Goal: Information Seeking & Learning: Learn about a topic

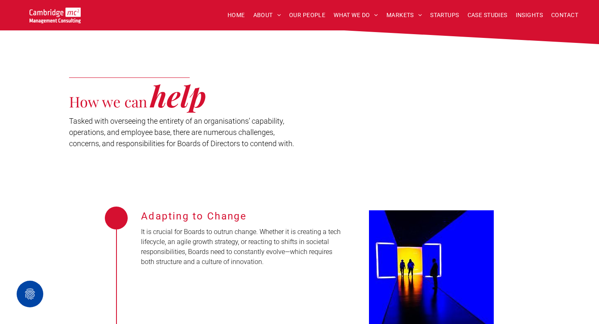
scroll to position [374, 0]
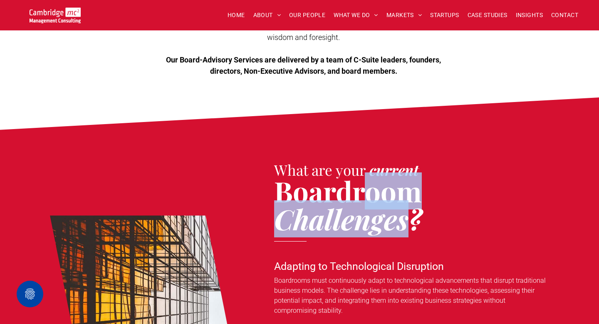
drag, startPoint x: 372, startPoint y: 172, endPoint x: 408, endPoint y: 222, distance: 62.0
click at [408, 222] on h2 "Boardroom Challenges?" at bounding box center [363, 205] width 178 height 56
copy h2 "oom Challenges"
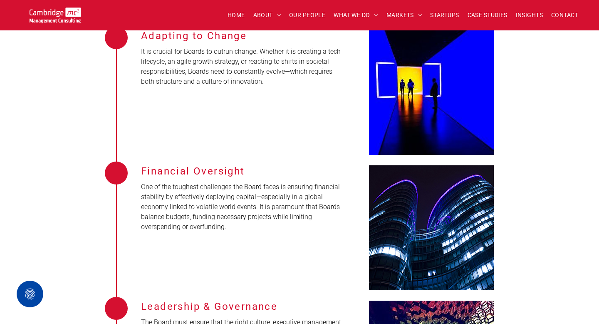
scroll to position [1128, 0]
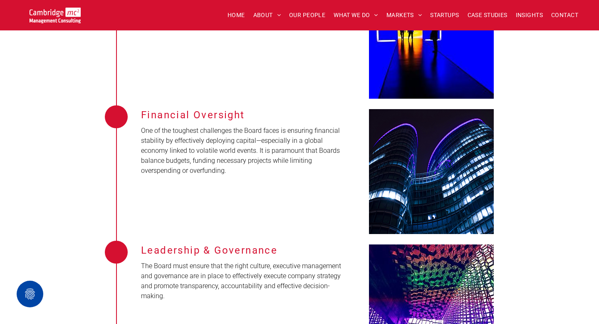
drag, startPoint x: 133, startPoint y: 99, endPoint x: 226, endPoint y: 166, distance: 115.0
click at [226, 166] on div "Financial Oversight One of the toughest challenges the Board faces is ensuring …" at bounding box center [299, 166] width 416 height 135
drag, startPoint x: 226, startPoint y: 166, endPoint x: 144, endPoint y: 114, distance: 97.0
click at [144, 114] on div "Financial Oversight One of the toughest challenges the Board faces is ensuring …" at bounding box center [324, 166] width 366 height 135
click at [177, 126] on p "One of the toughest challenges the Board faces is ensuring financial stability …" at bounding box center [242, 151] width 202 height 50
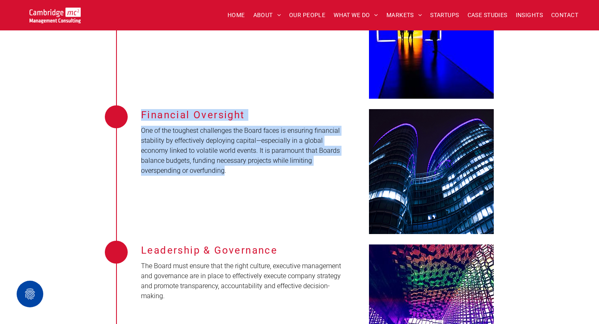
drag, startPoint x: 140, startPoint y: 91, endPoint x: 222, endPoint y: 161, distance: 108.6
click at [222, 161] on div "Financial Oversight One of the toughest challenges the Board faces is ensuring …" at bounding box center [299, 166] width 416 height 135
copy div "Financial Oversight One of the toughest challenges the Board faces is ensuring …"
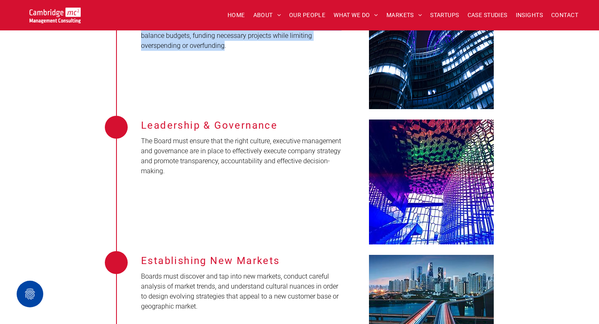
scroll to position [1273, 0]
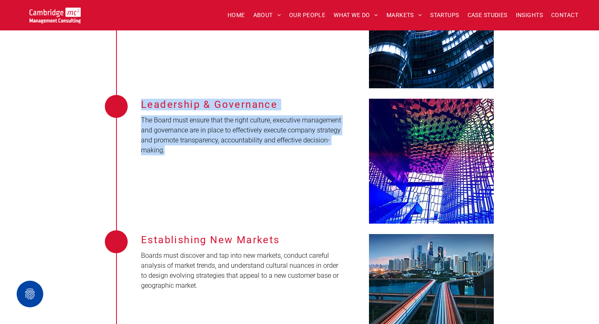
drag, startPoint x: 134, startPoint y: 84, endPoint x: 165, endPoint y: 140, distance: 63.5
click at [165, 140] on div "Leadership & Governance The Board must ensure that the right culture, executive…" at bounding box center [299, 155] width 416 height 135
copy div "Leadership & Governance The Board must ensure that the right culture, executive…"
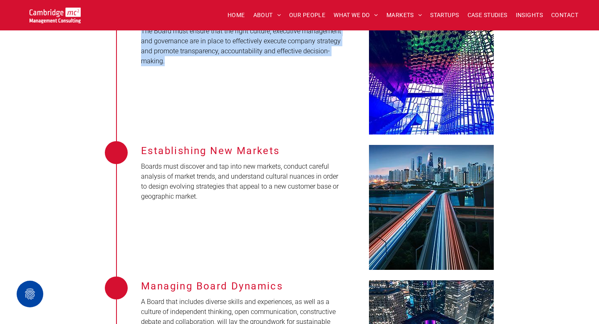
scroll to position [1408, 0]
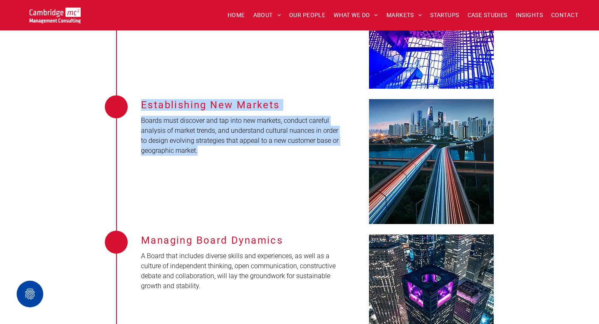
drag, startPoint x: 138, startPoint y: 91, endPoint x: 198, endPoint y: 141, distance: 77.0
click at [198, 141] on div "Establishing New Markets Boards must discover and tap into new markets, conduct…" at bounding box center [299, 156] width 416 height 135
copy div "Establishing New Markets Boards must discover and tap into new markets, conduct…"
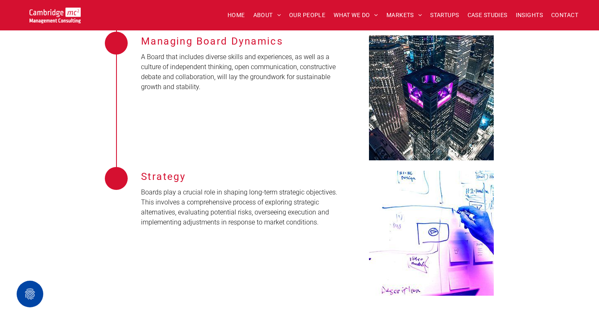
scroll to position [1610, 0]
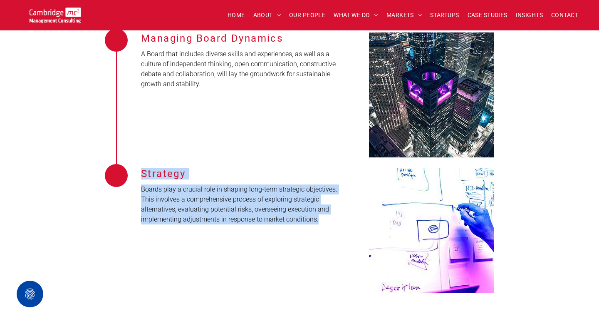
drag, startPoint x: 125, startPoint y: 147, endPoint x: 340, endPoint y: 209, distance: 223.6
click at [340, 209] on div "Strategy Boards play a crucial role in shaping long-term strategic objectives. …" at bounding box center [299, 224] width 416 height 135
copy div "Strategy Boards play a crucial role in shaping long-term strategic objectives. …"
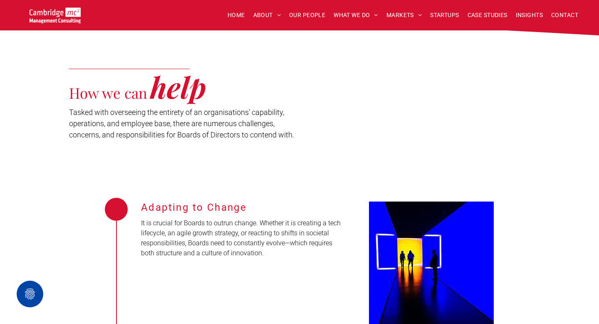
scroll to position [904, 0]
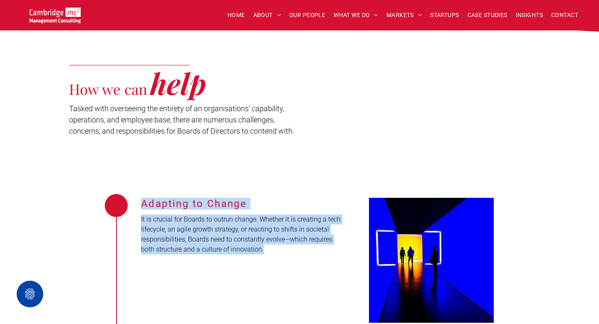
drag, startPoint x: 143, startPoint y: 186, endPoint x: 279, endPoint y: 243, distance: 147.0
click at [279, 243] on div "Adapting to Change It is crucial for Boards to outrun change. Whether it is cre…" at bounding box center [324, 254] width 366 height 135
copy div "Adapting to Change It is crucial for Boards to outrun change. Whether it is cre…"
